Goal: Transaction & Acquisition: Purchase product/service

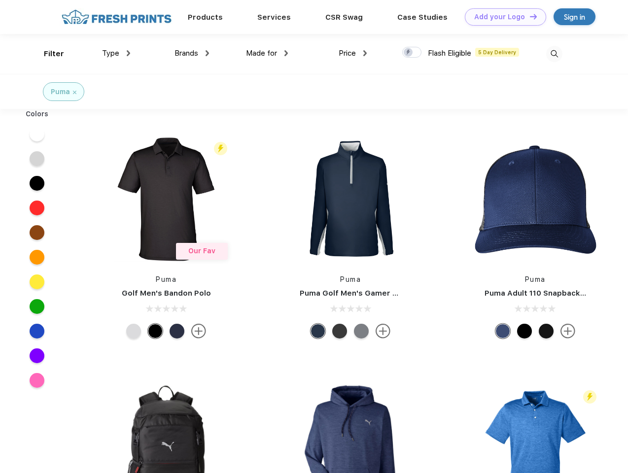
click at [501, 17] on link "Add your Logo Design Tool" at bounding box center [505, 16] width 81 height 17
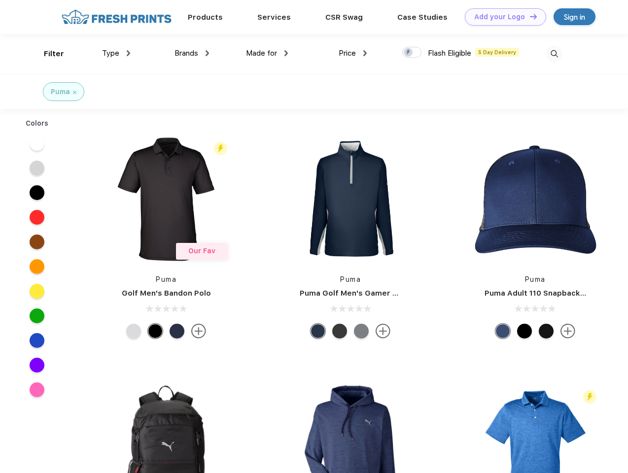
click at [0, 0] on div "Design Tool" at bounding box center [0, 0] width 0 height 0
click at [529, 16] on link "Add your Logo Design Tool" at bounding box center [505, 16] width 81 height 17
click at [47, 54] on div "Filter" at bounding box center [54, 53] width 20 height 11
click at [116, 53] on span "Type" at bounding box center [110, 53] width 17 height 9
click at [192, 53] on span "Brands" at bounding box center [186, 53] width 24 height 9
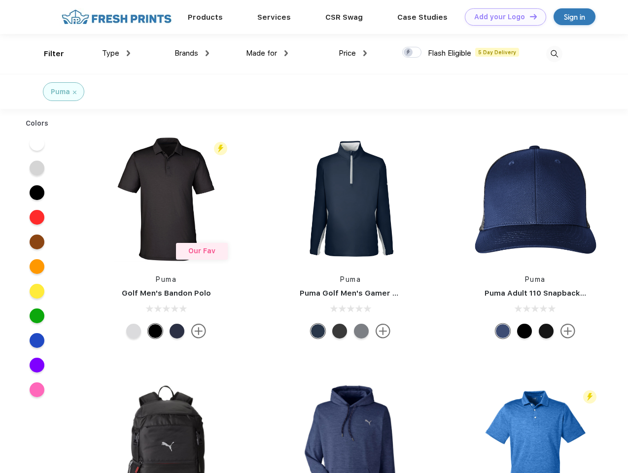
click at [267, 53] on span "Made for" at bounding box center [261, 53] width 31 height 9
click at [353, 53] on span "Price" at bounding box center [346, 53] width 17 height 9
click at [412, 53] on div at bounding box center [411, 52] width 19 height 11
click at [408, 53] on input "checkbox" at bounding box center [405, 49] width 6 height 6
click at [554, 54] on img at bounding box center [554, 54] width 16 height 16
